Goal: Task Accomplishment & Management: Complete application form

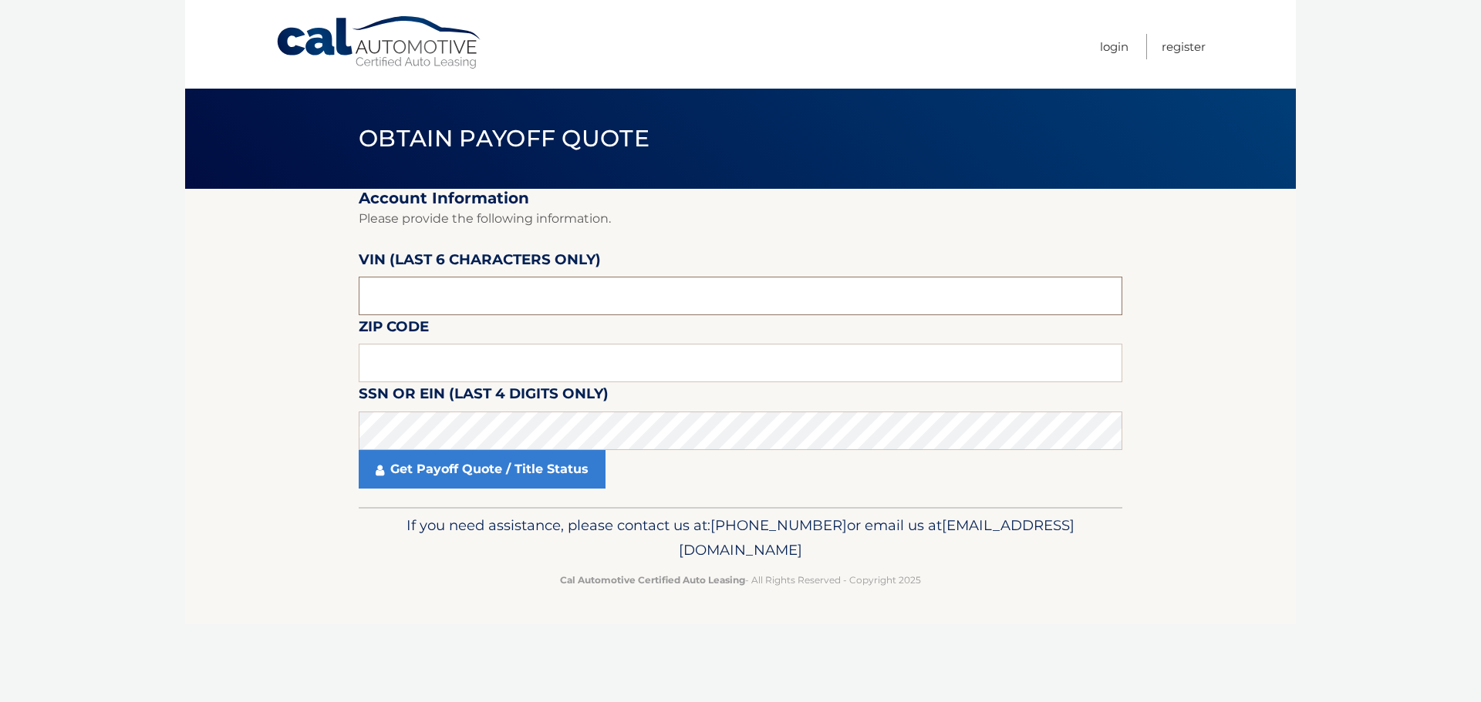
click at [426, 286] on input "text" at bounding box center [740, 296] width 763 height 39
drag, startPoint x: 426, startPoint y: 285, endPoint x: 55, endPoint y: 264, distance: 371.5
click at [55, 264] on body "Cal Automotive Menu Login Register Obtain Payoff Quote" at bounding box center [740, 351] width 1481 height 702
type input "256476"
type input "01060"
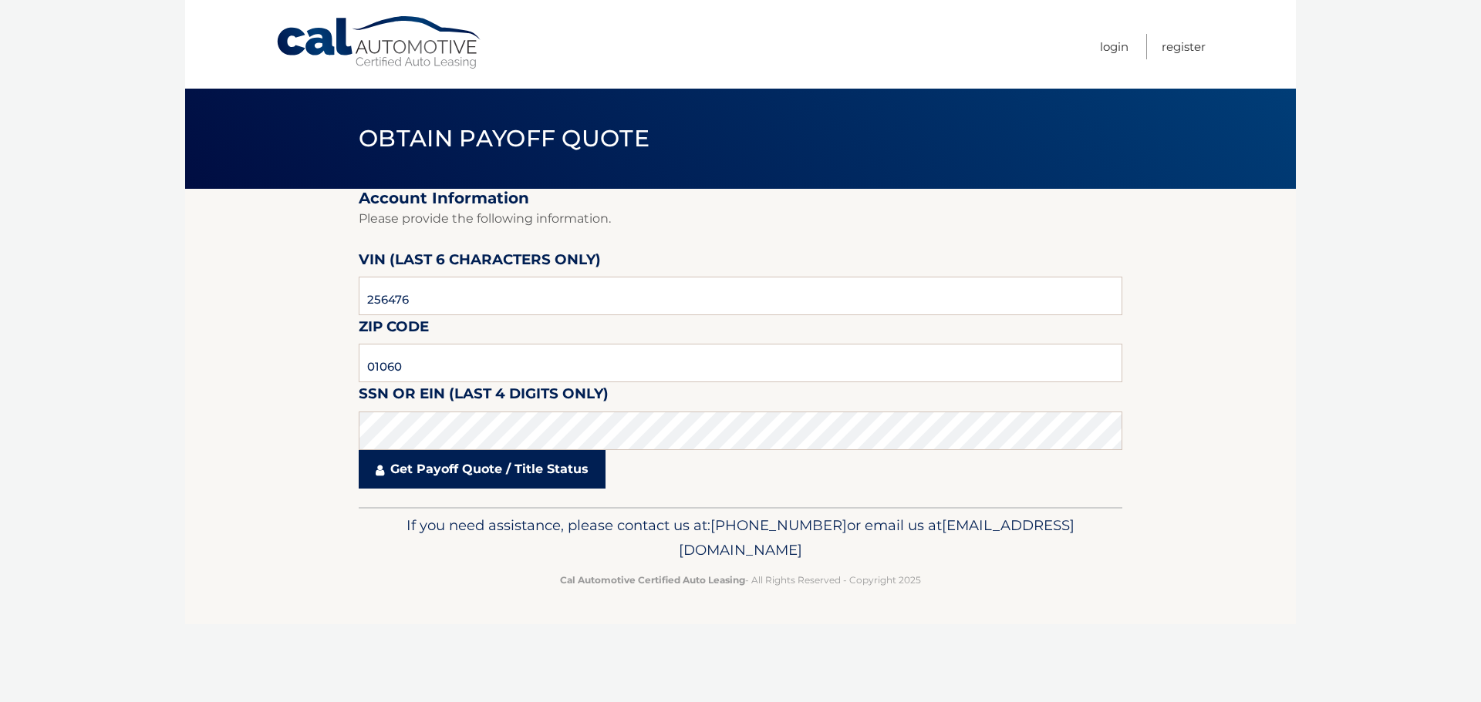
click at [439, 466] on link "Get Payoff Quote / Title Status" at bounding box center [482, 469] width 247 height 39
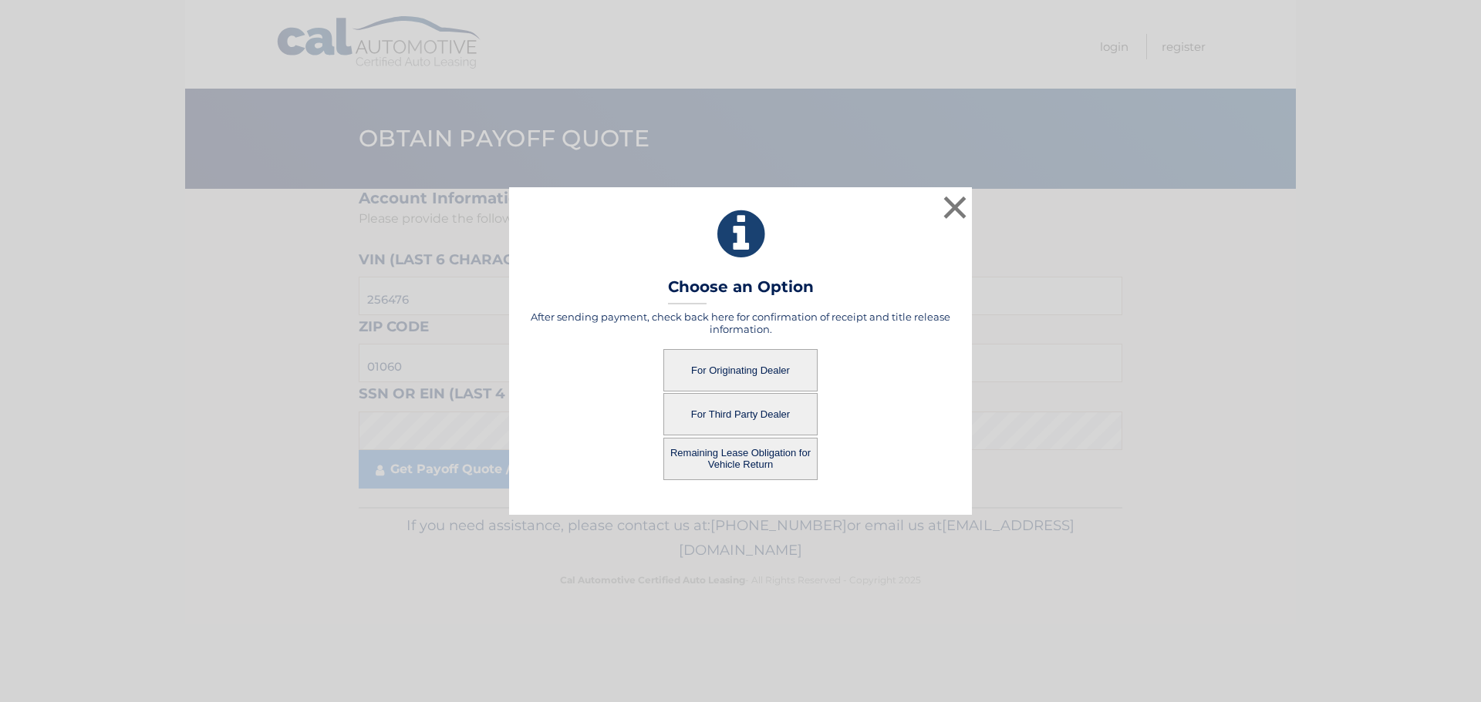
click at [715, 357] on button "For Originating Dealer" at bounding box center [740, 370] width 154 height 42
click at [750, 368] on button "For Originating Dealer" at bounding box center [740, 370] width 154 height 42
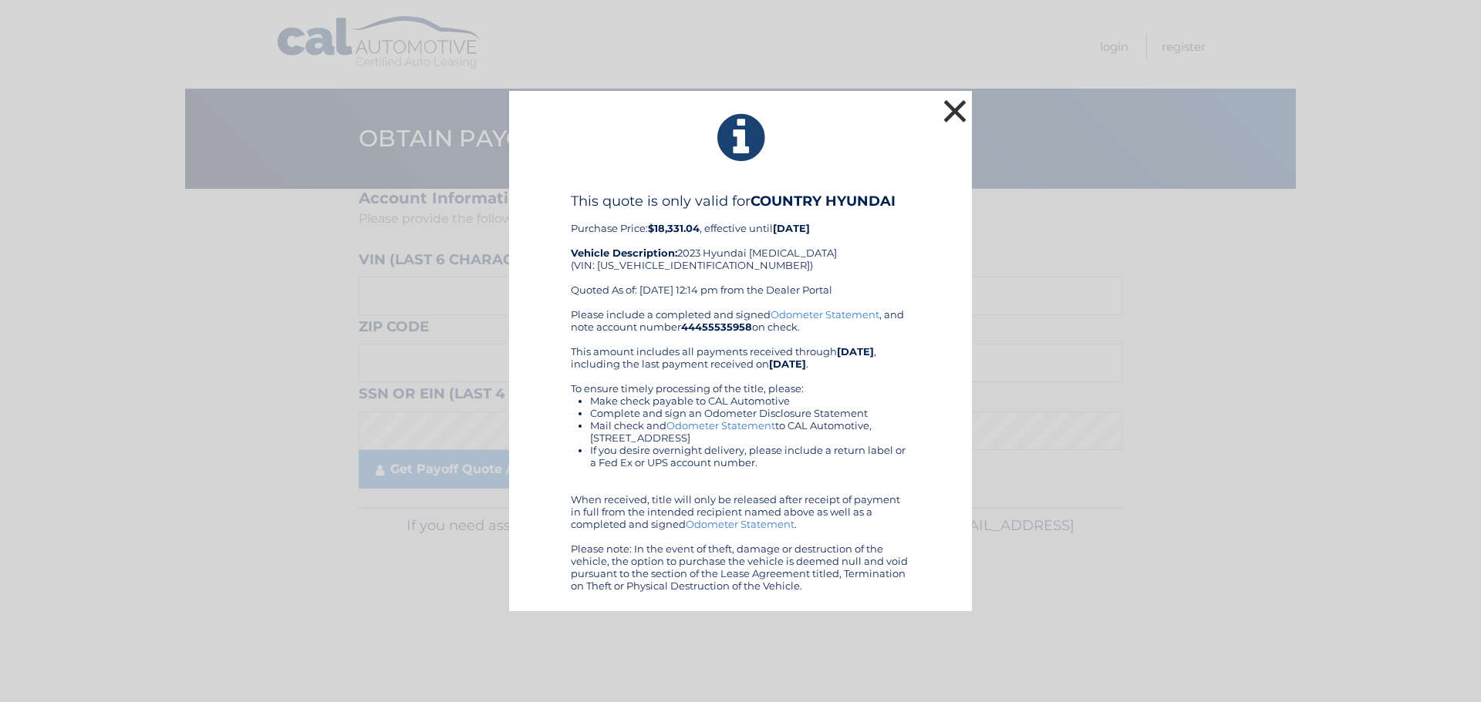
click at [947, 102] on button "×" at bounding box center [954, 111] width 31 height 31
